Goal: Check status: Check status

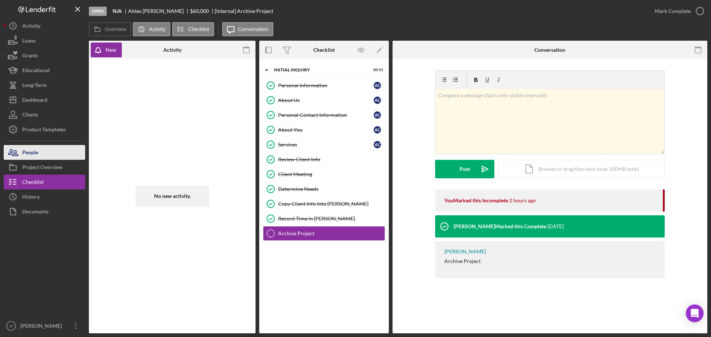
click at [30, 155] on div "People" at bounding box center [30, 153] width 16 height 17
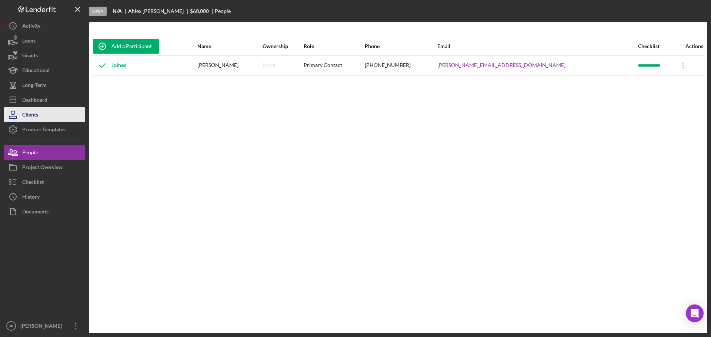
click at [25, 112] on div "Clients" at bounding box center [30, 115] width 16 height 17
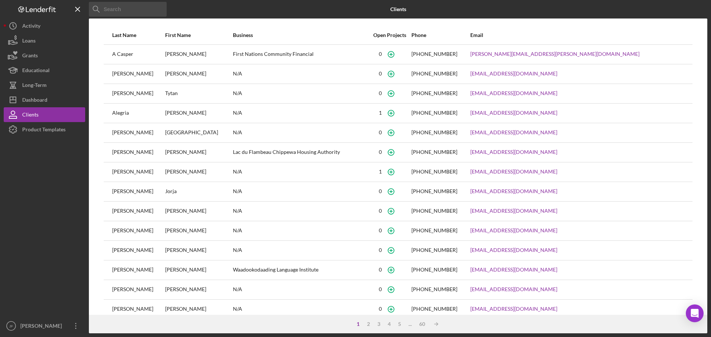
click at [117, 11] on input at bounding box center [128, 9] width 78 height 15
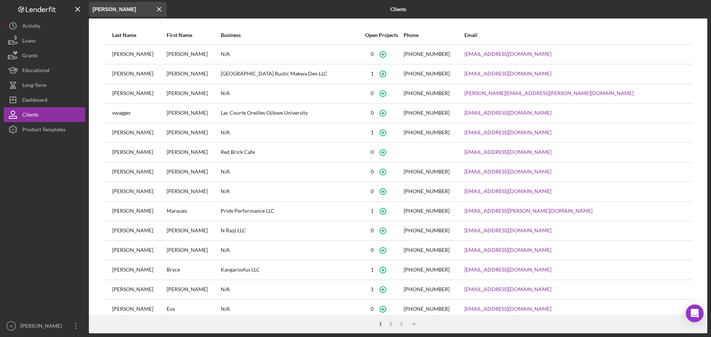
type input "[PERSON_NAME]"
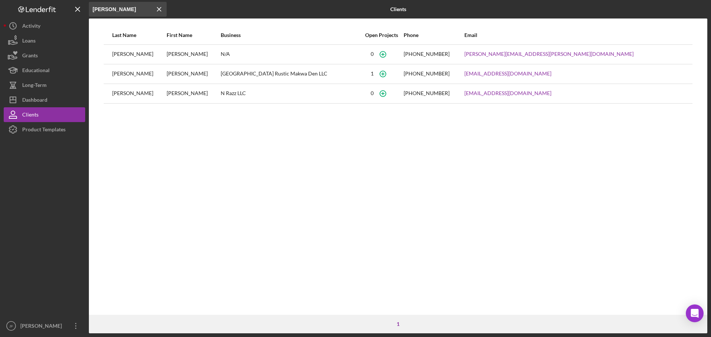
click at [171, 55] on div "[PERSON_NAME]" at bounding box center [194, 54] width 54 height 19
drag, startPoint x: 108, startPoint y: 54, endPoint x: 115, endPoint y: 54, distance: 7.0
click at [111, 54] on td at bounding box center [108, 54] width 8 height 20
click at [115, 54] on div "[PERSON_NAME]" at bounding box center [139, 54] width 54 height 19
click at [42, 101] on div "Dashboard" at bounding box center [34, 101] width 25 height 17
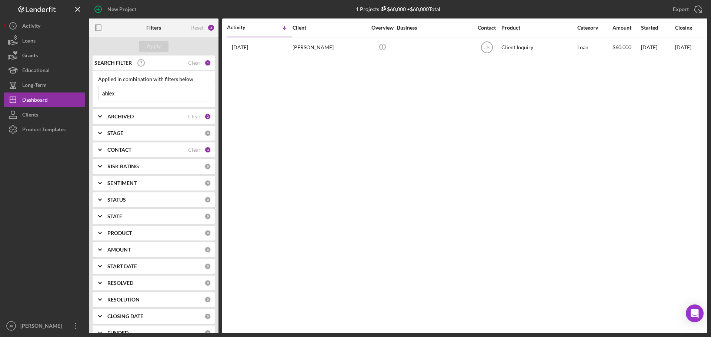
click at [125, 95] on input "ahlex" at bounding box center [153, 93] width 110 height 15
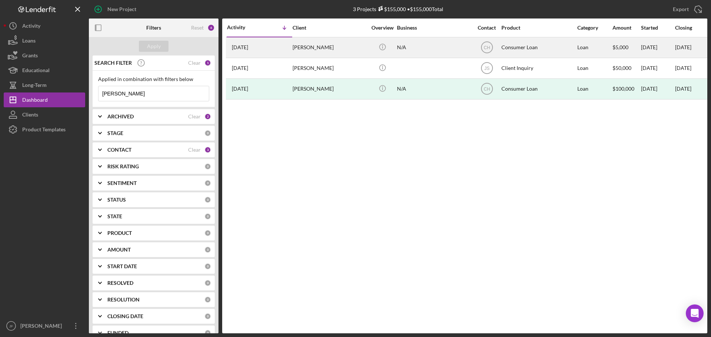
type input "[PERSON_NAME]"
click at [325, 51] on div "[PERSON_NAME]" at bounding box center [329, 48] width 74 height 20
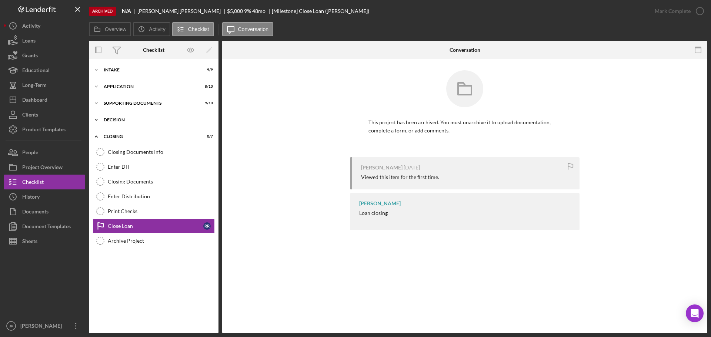
click at [121, 120] on div "Decision" at bounding box center [156, 120] width 105 height 4
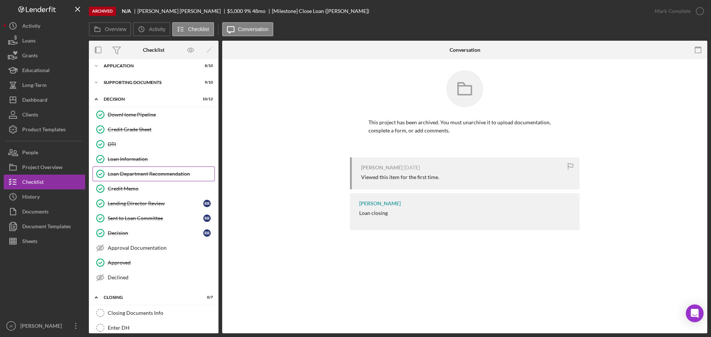
scroll to position [37, 0]
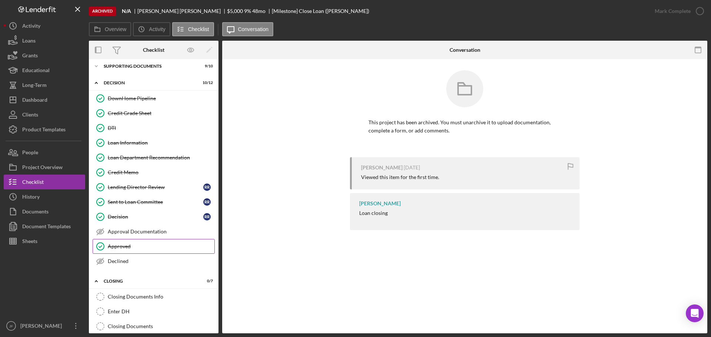
click at [159, 245] on div "Approved" at bounding box center [161, 247] width 107 height 6
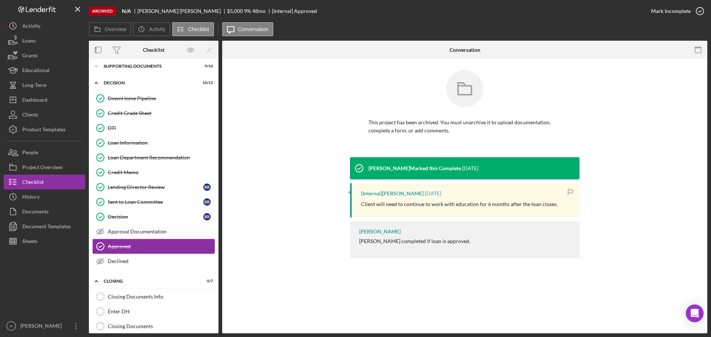
click at [159, 245] on div "Approved" at bounding box center [161, 247] width 107 height 6
